Goal: Book appointment/travel/reservation

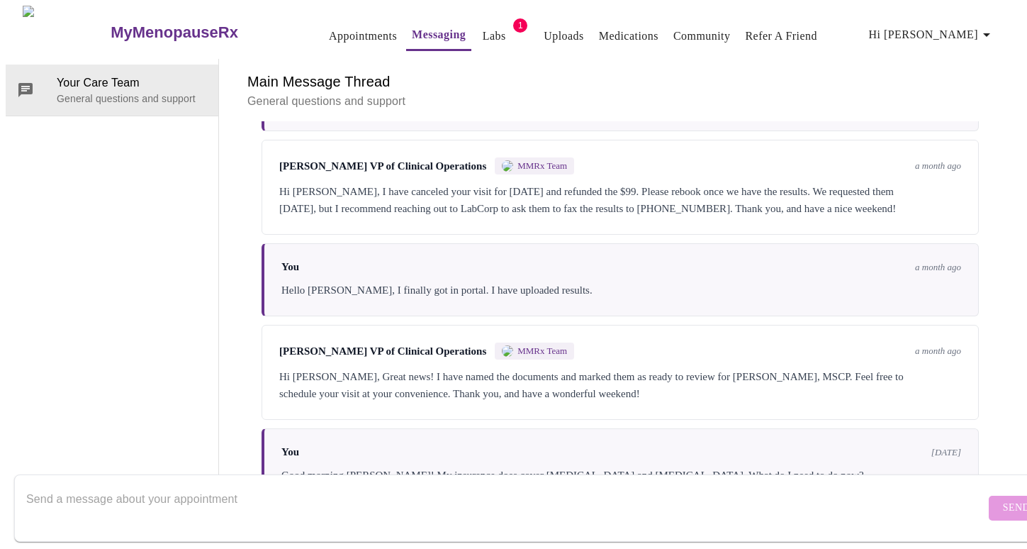
scroll to position [2125, 0]
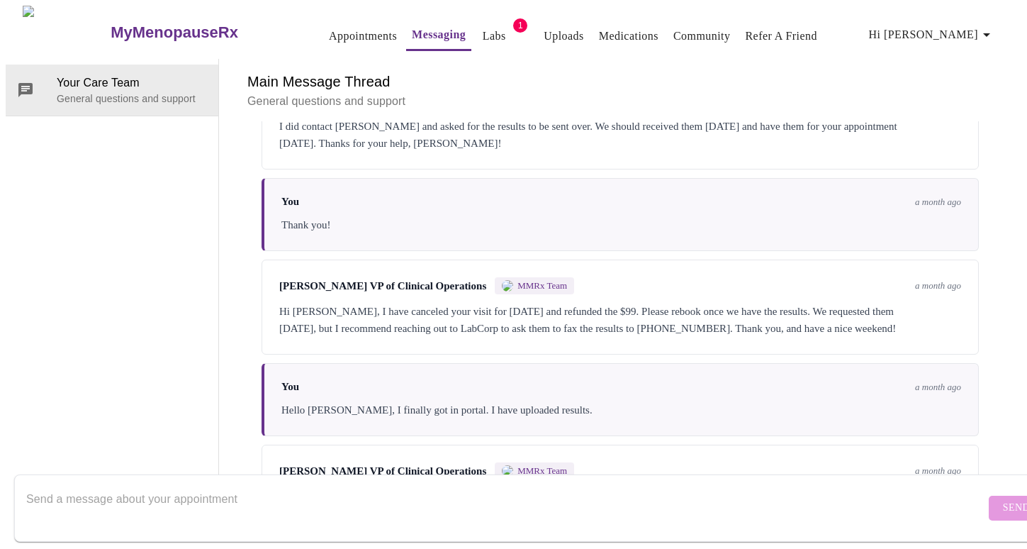
click at [288, 93] on p "General questions and support" at bounding box center [620, 101] width 746 height 17
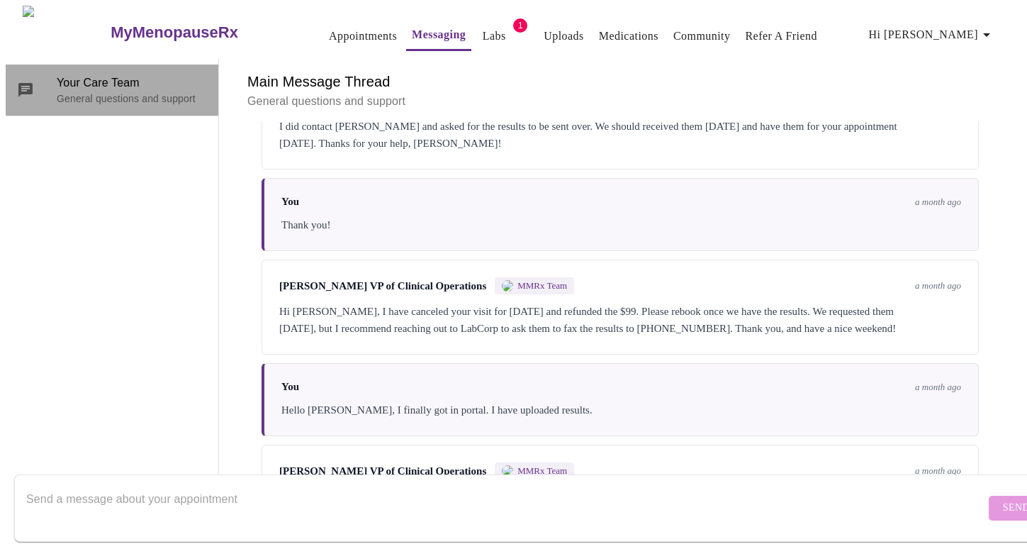
click at [149, 91] on p "General questions and support" at bounding box center [132, 98] width 150 height 14
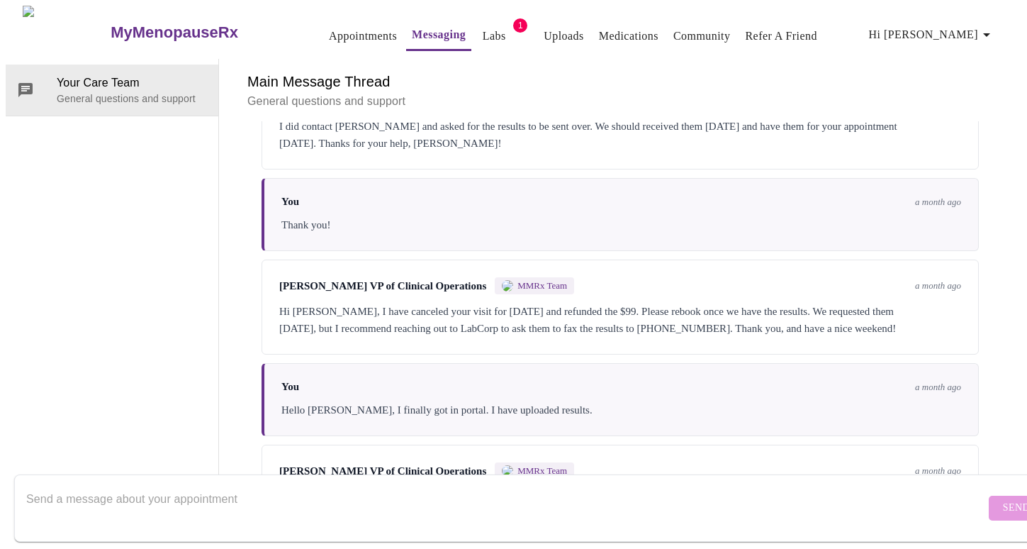
scroll to position [0, 0]
click at [333, 38] on link "Appointments" at bounding box center [363, 36] width 68 height 20
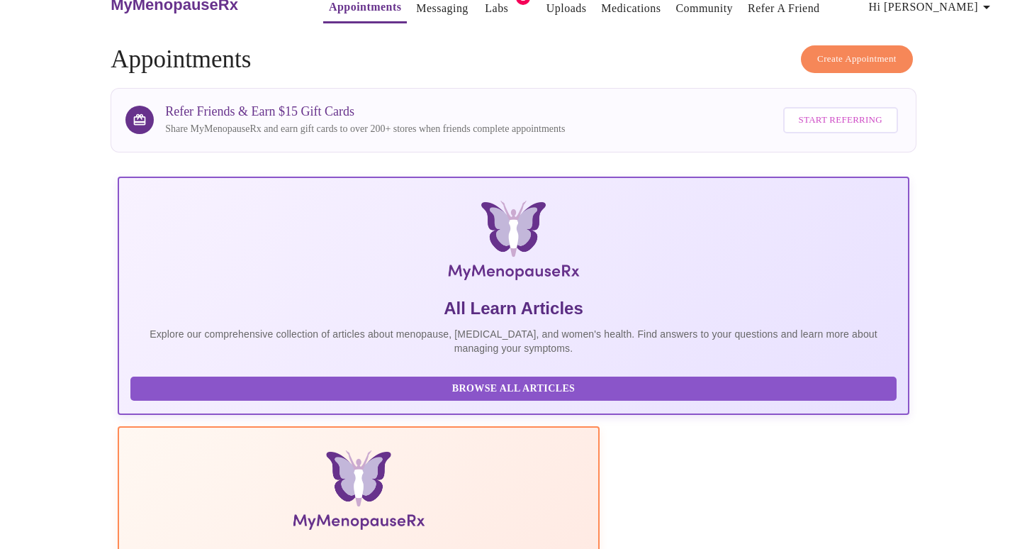
scroll to position [34, 0]
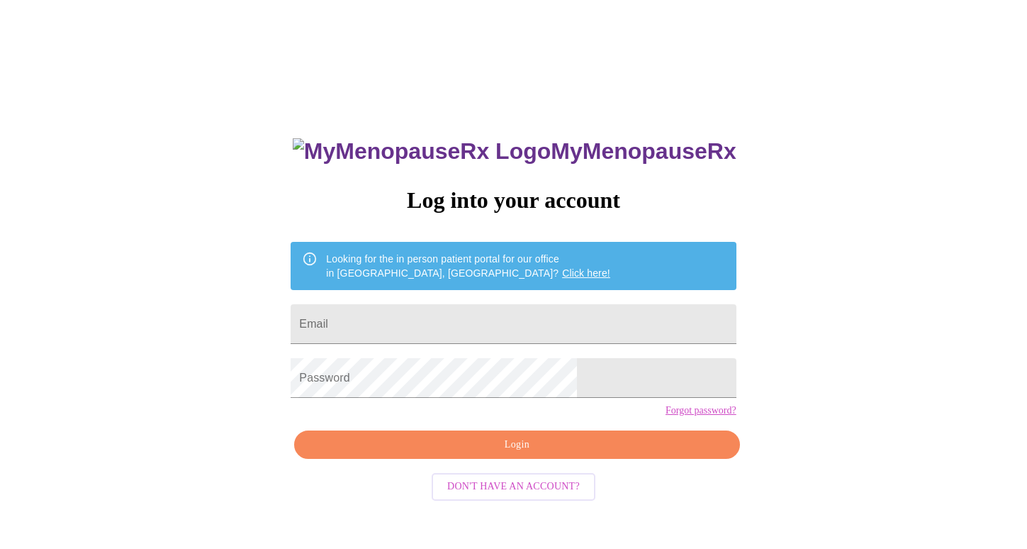
scroll to position [14, 0]
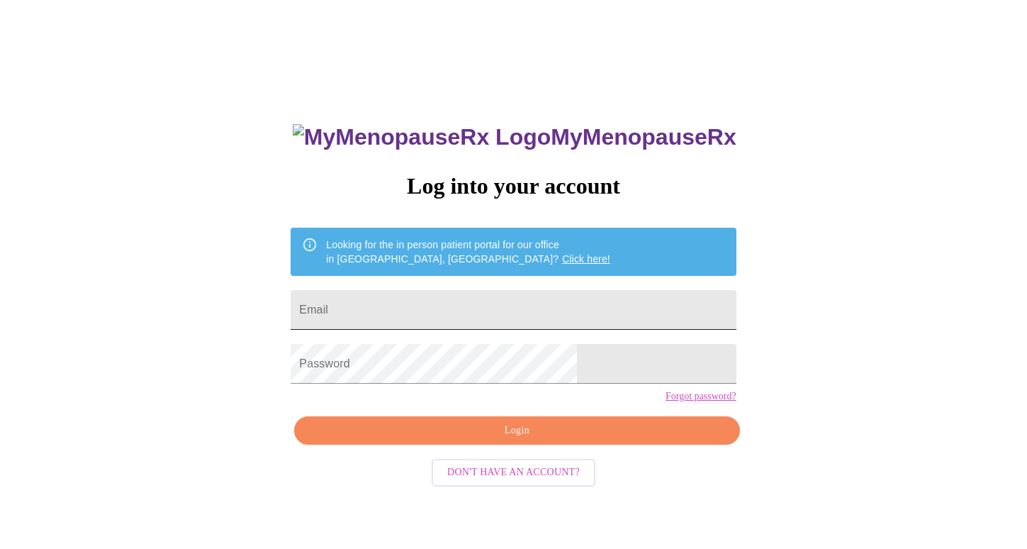
click at [405, 308] on input "Email" at bounding box center [513, 310] width 445 height 40
type input "[EMAIL_ADDRESS][DOMAIN_NAME]"
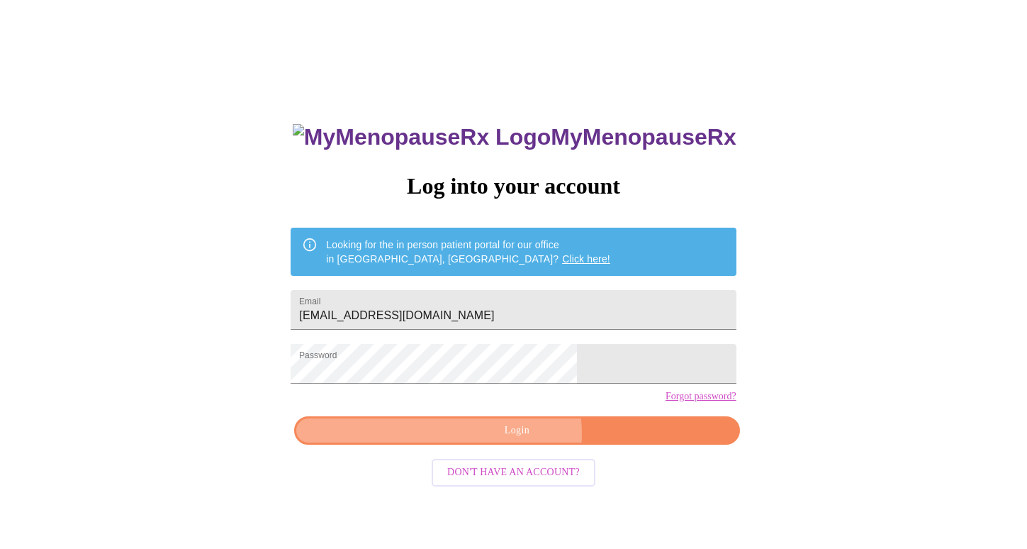
click at [501, 439] on span "Login" at bounding box center [516, 431] width 413 height 18
click at [532, 439] on span "Login" at bounding box center [516, 431] width 413 height 18
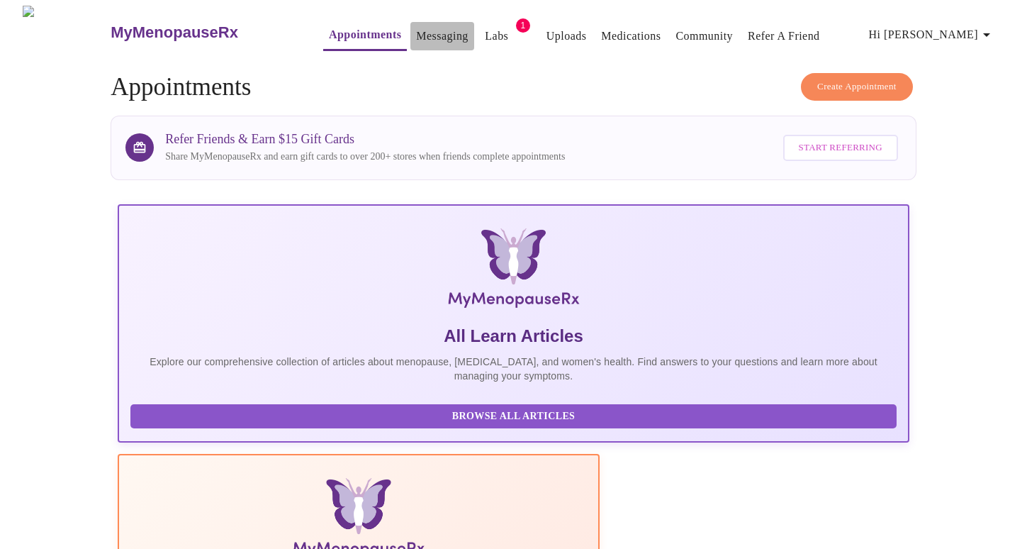
click at [416, 32] on link "Messaging" at bounding box center [442, 36] width 52 height 20
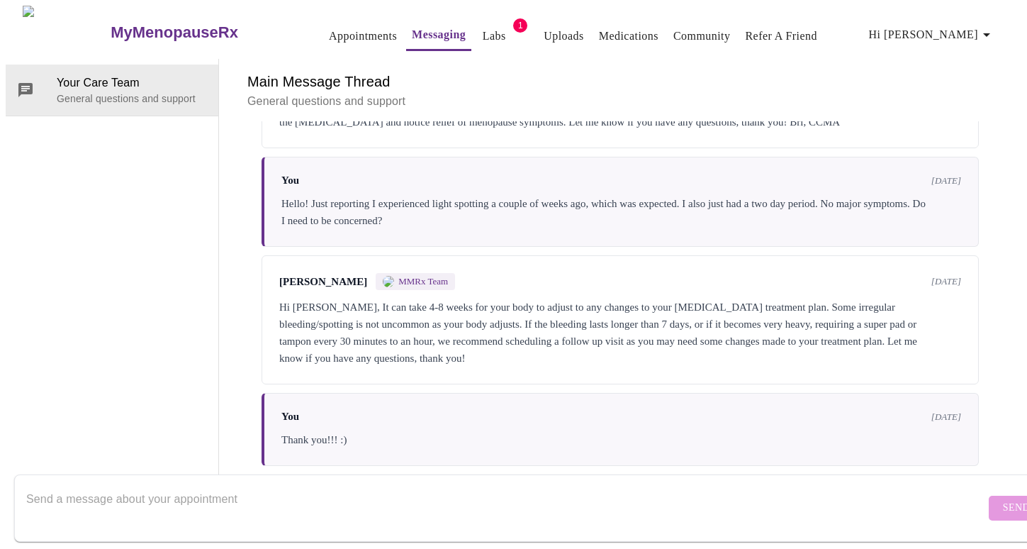
scroll to position [666, 0]
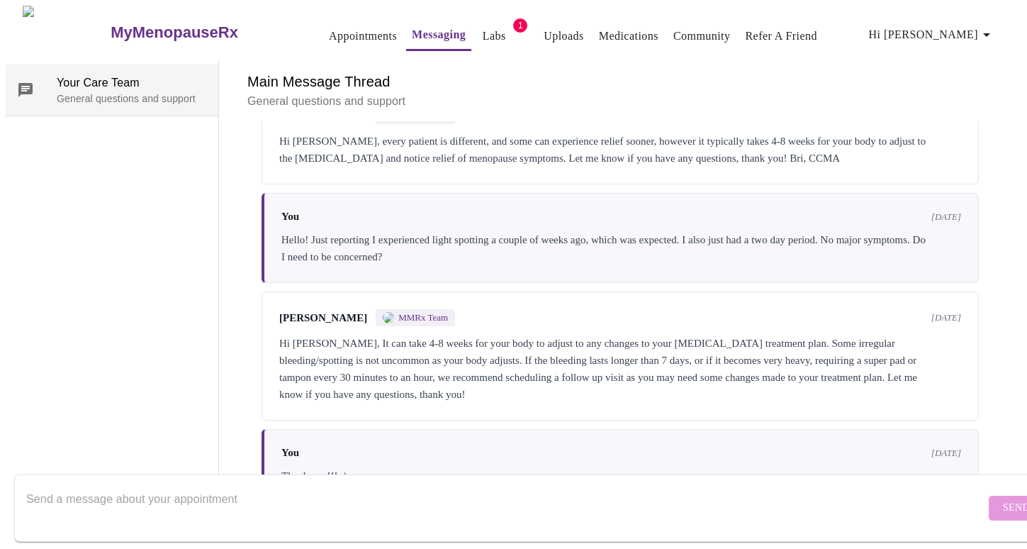
click at [157, 74] on span "Your Care Team" at bounding box center [132, 82] width 150 height 17
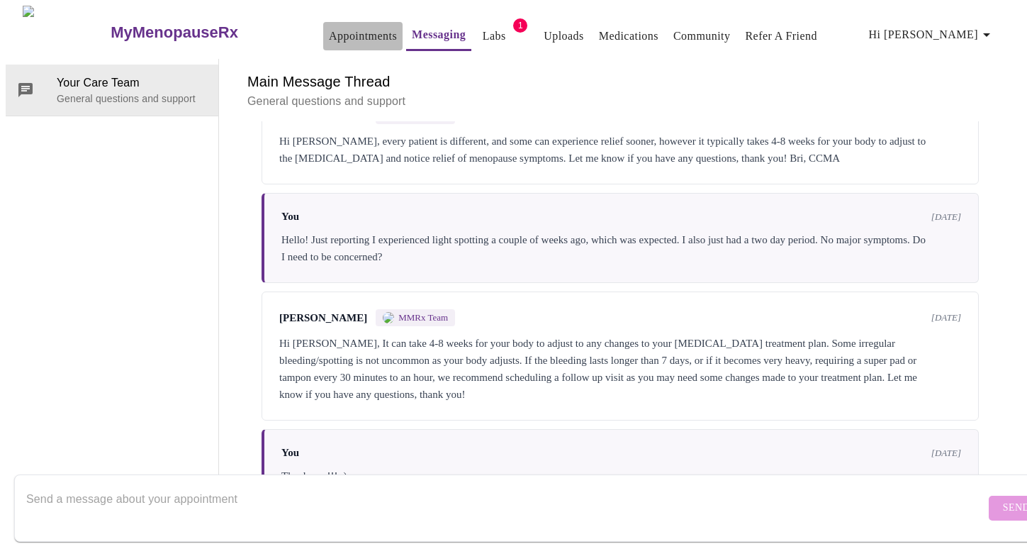
click at [329, 26] on link "Appointments" at bounding box center [363, 36] width 68 height 20
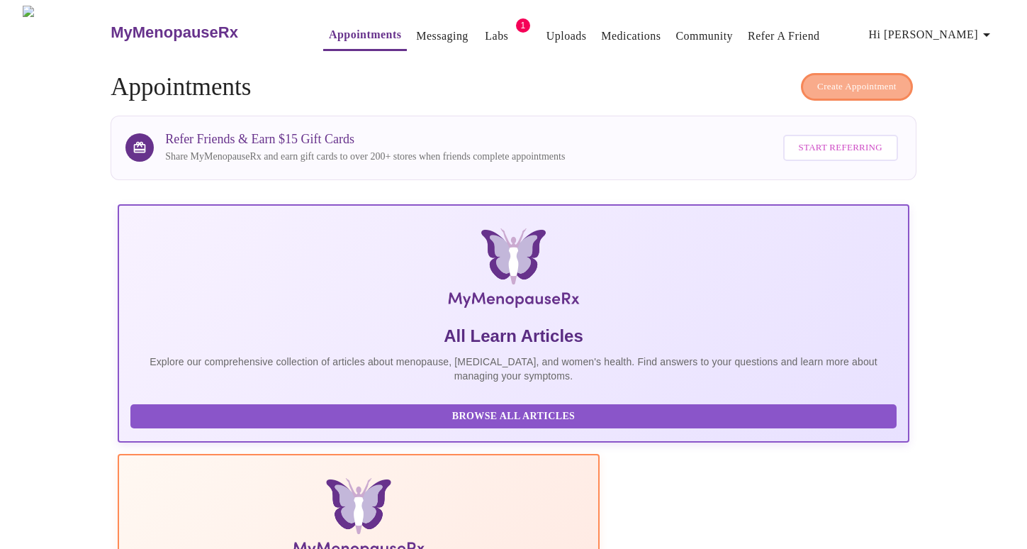
click at [823, 82] on span "Create Appointment" at bounding box center [856, 87] width 79 height 16
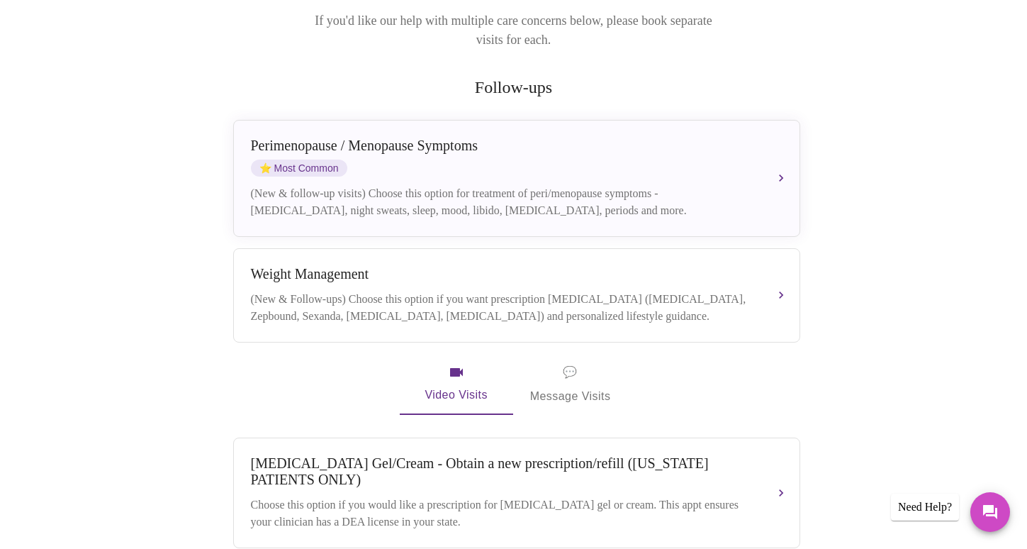
scroll to position [215, 0]
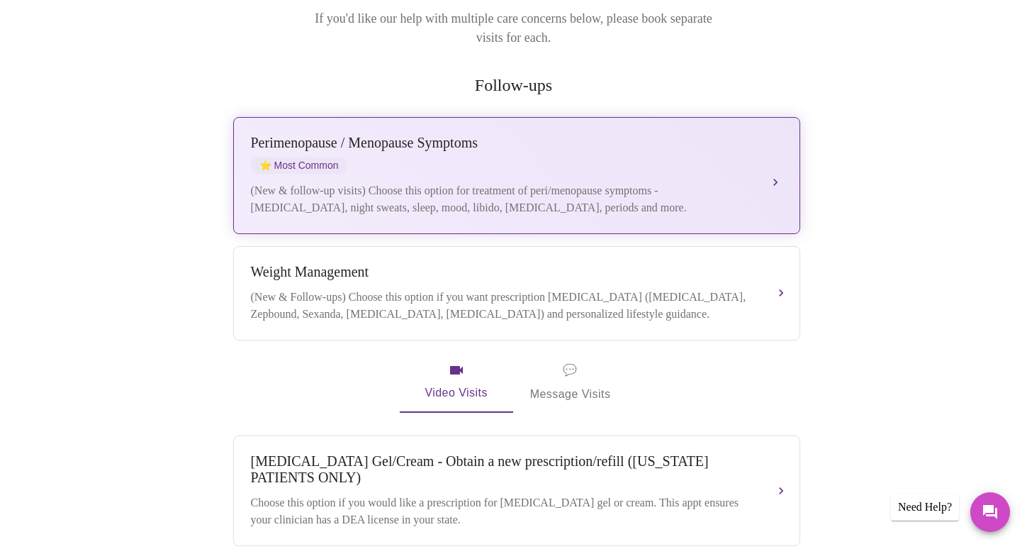
click at [763, 145] on div "Perimenopause / Menopause Symptoms ⭐ Most Common (New & follow-up visits) Choos…" at bounding box center [517, 176] width 532 height 82
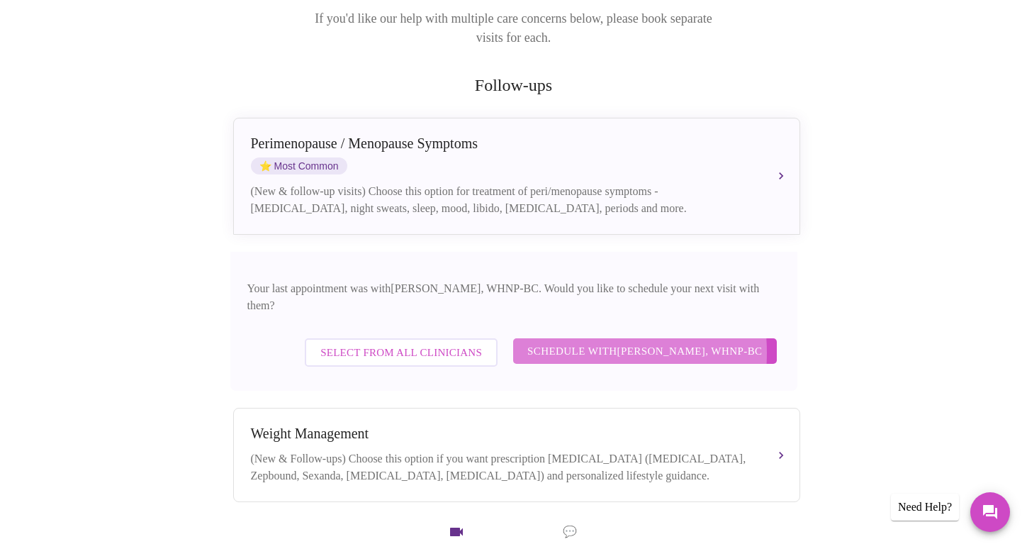
click at [580, 342] on span "Schedule with Meghan Matz, WHNP-BC" at bounding box center [644, 351] width 235 height 18
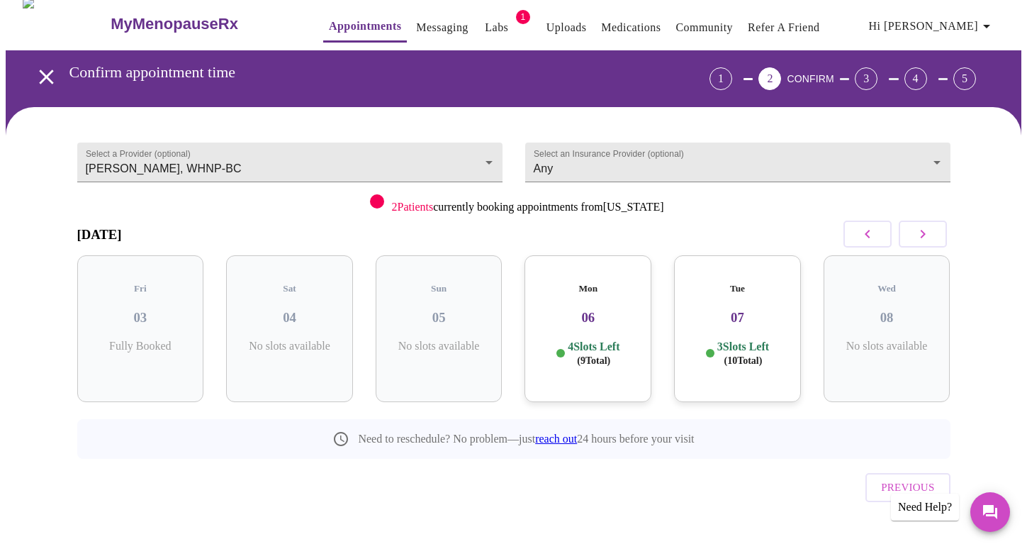
click at [580, 320] on div "Mon 06 4 Slots Left ( 9 Total)" at bounding box center [588, 328] width 127 height 147
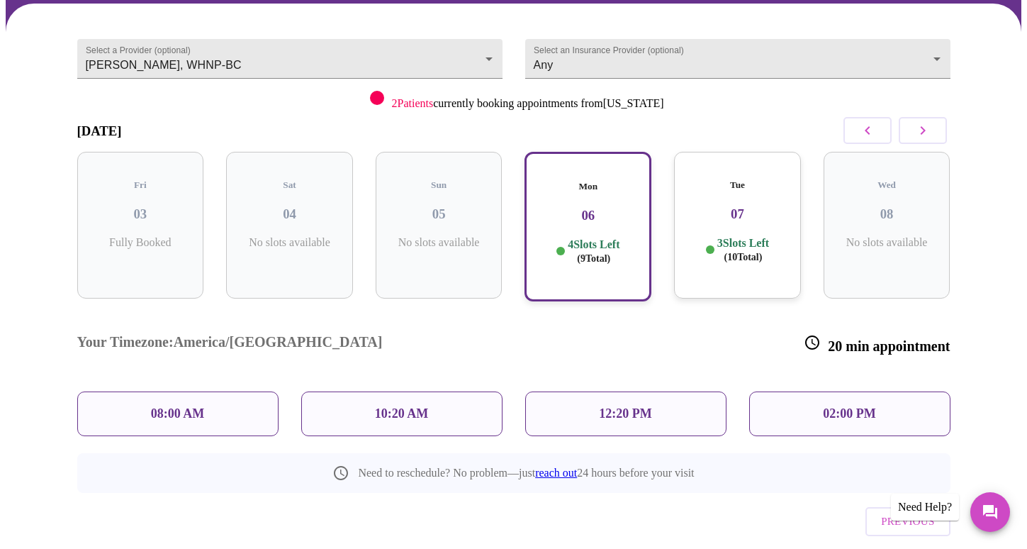
scroll to position [123, 0]
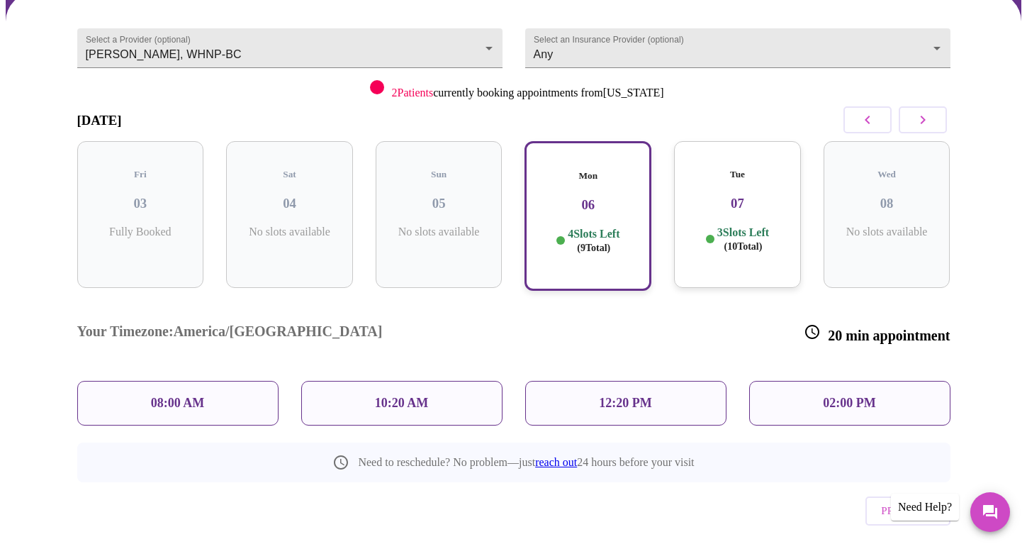
click at [194, 396] on p "08:00 AM" at bounding box center [178, 403] width 54 height 15
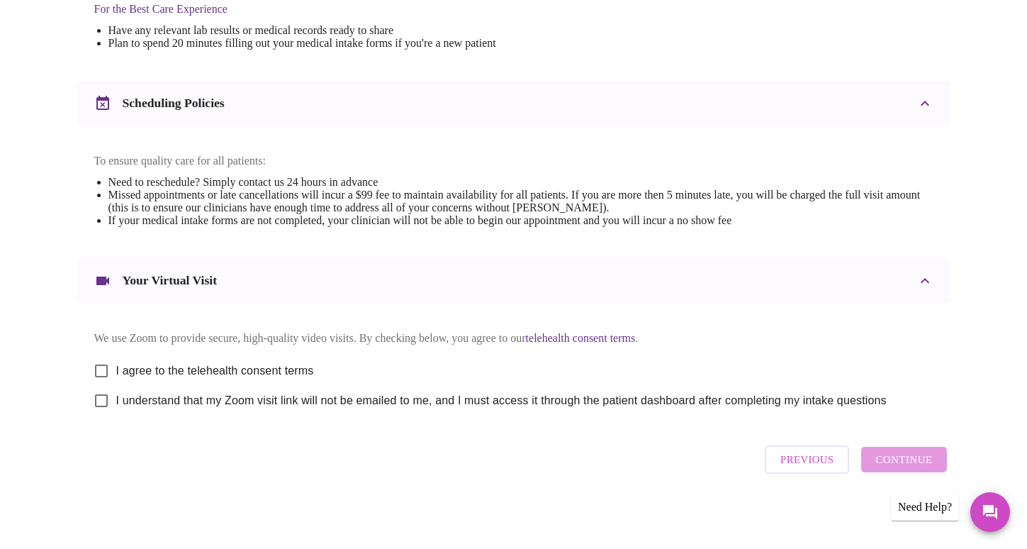
scroll to position [478, 0]
click at [101, 364] on input "I agree to the telehealth consent terms" at bounding box center [101, 369] width 30 height 30
checkbox input "true"
click at [99, 399] on input "I understand that my Zoom visit link will not be emailed to me, and I must acce…" at bounding box center [101, 399] width 30 height 30
checkbox input "true"
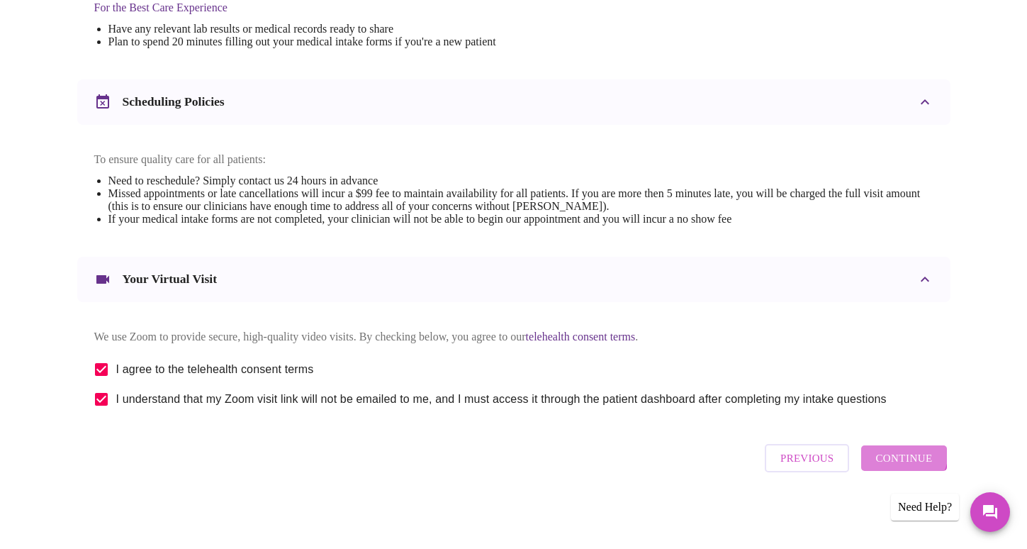
click at [899, 457] on span "Continue" at bounding box center [903, 458] width 57 height 18
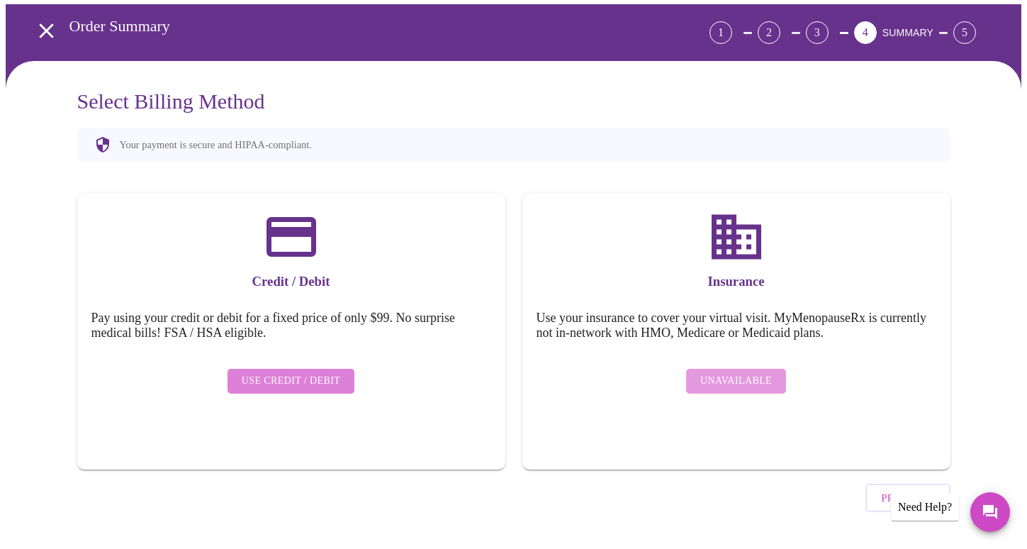
click at [327, 372] on span "Use Credit / Debit" at bounding box center [291, 381] width 99 height 18
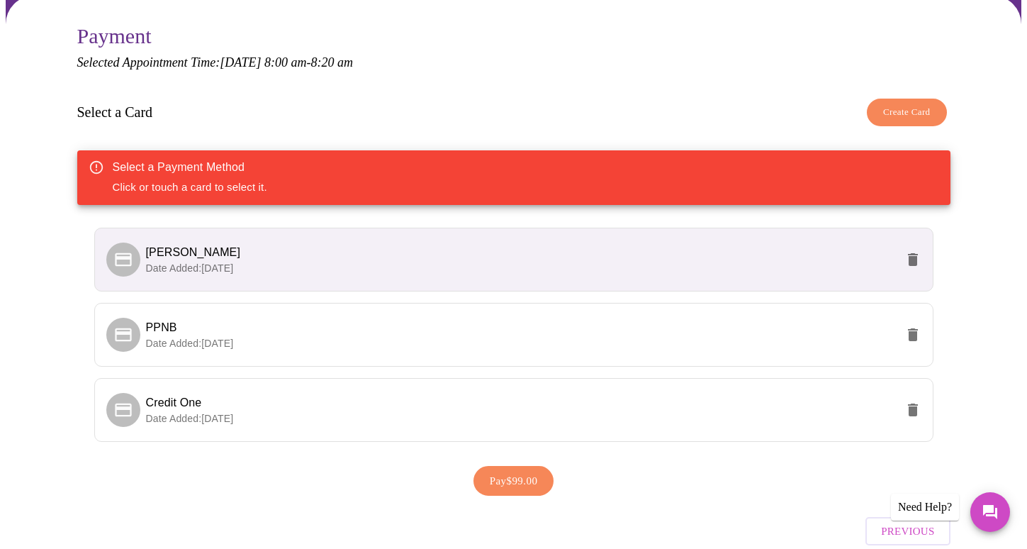
scroll to position [120, 0]
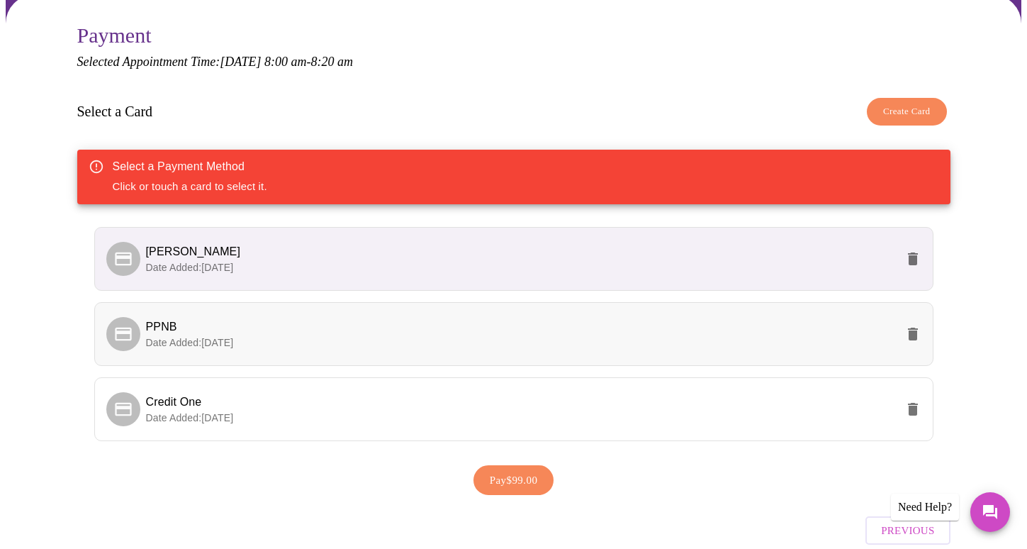
click at [328, 335] on p "Date Added: 04-21-2025" at bounding box center [521, 342] width 750 height 14
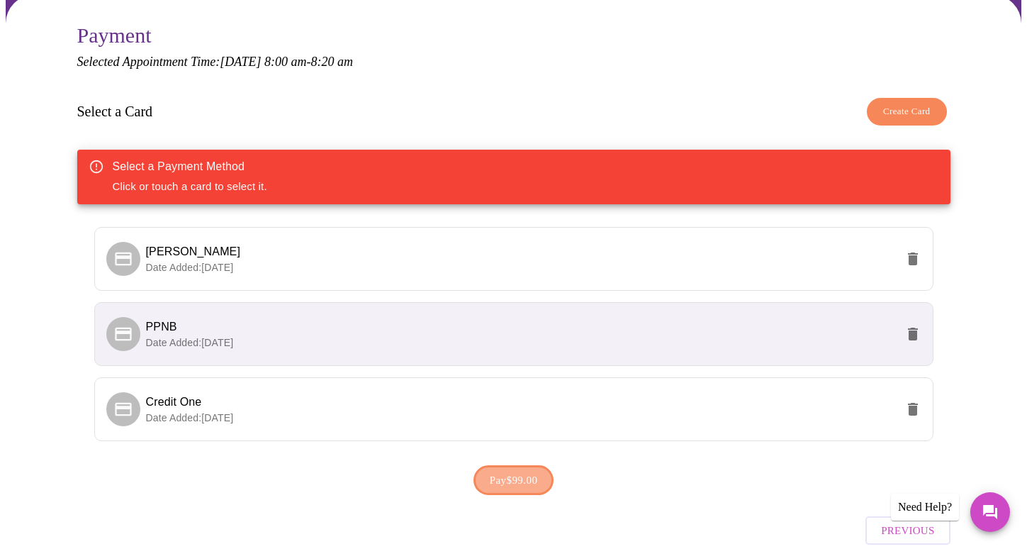
click at [495, 479] on span "Pay $99.00" at bounding box center [514, 480] width 48 height 18
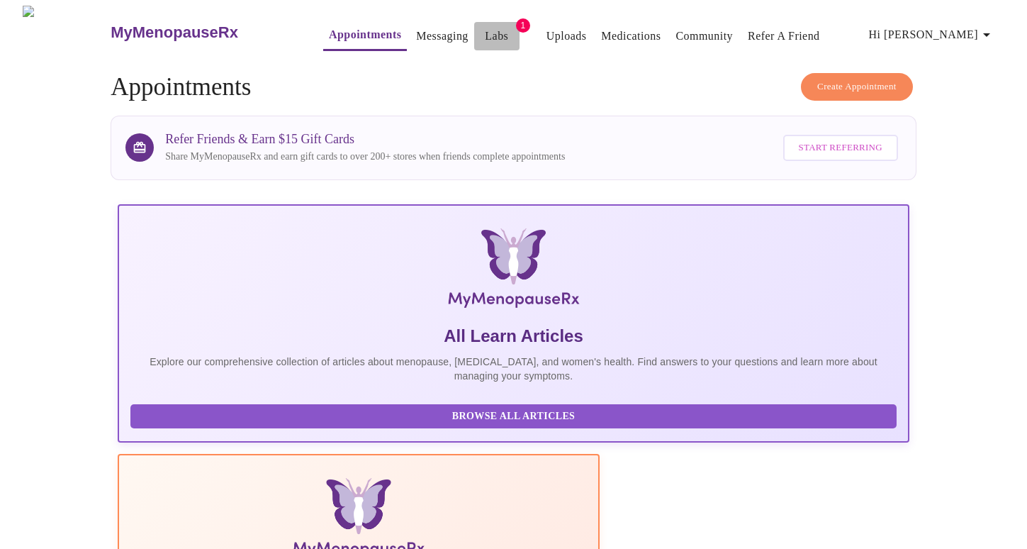
click at [485, 28] on link "Labs" at bounding box center [496, 36] width 23 height 20
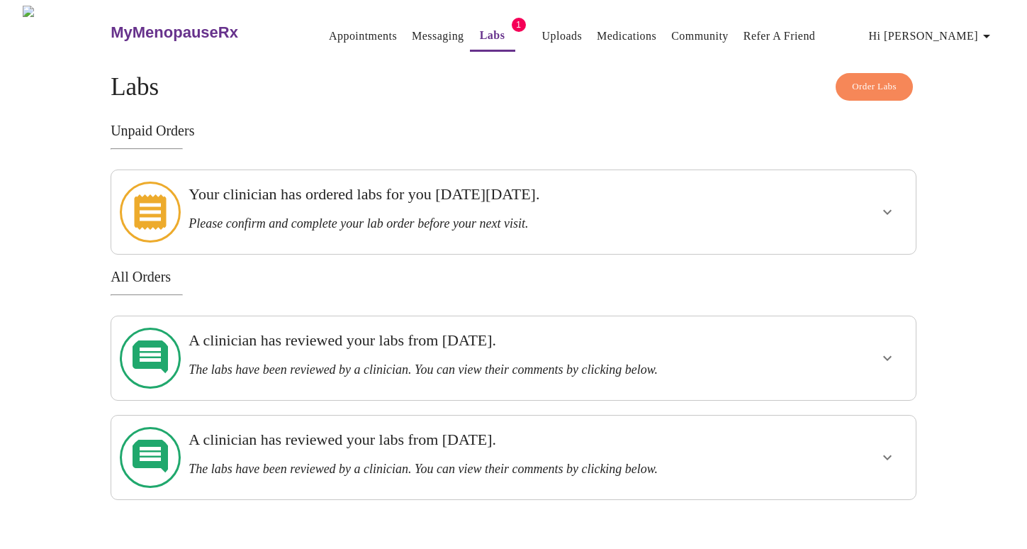
click at [495, 205] on div "Your clinician has ordered labs for you on Monday, September 8th. Please confir…" at bounding box center [475, 208] width 572 height 46
click at [892, 203] on icon "show more" at bounding box center [887, 211] width 17 height 17
